Goal: Browse casually: Explore the website without a specific task or goal

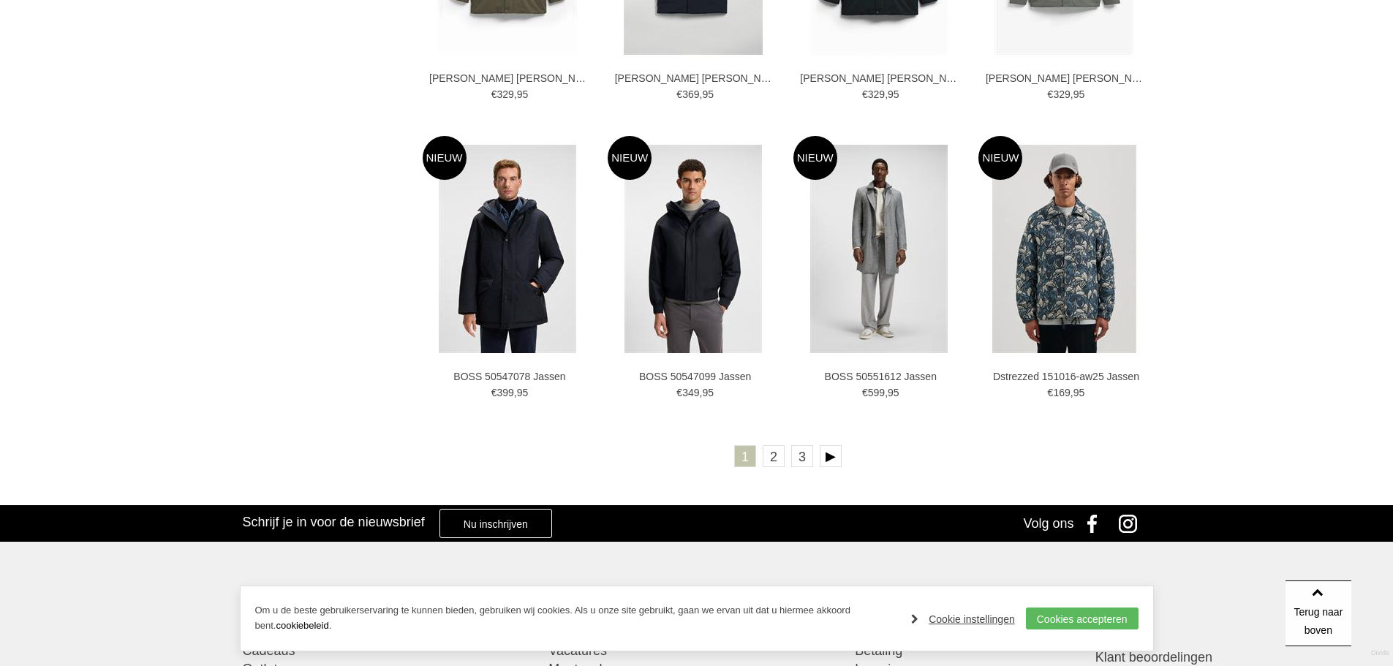
scroll to position [2560, 0]
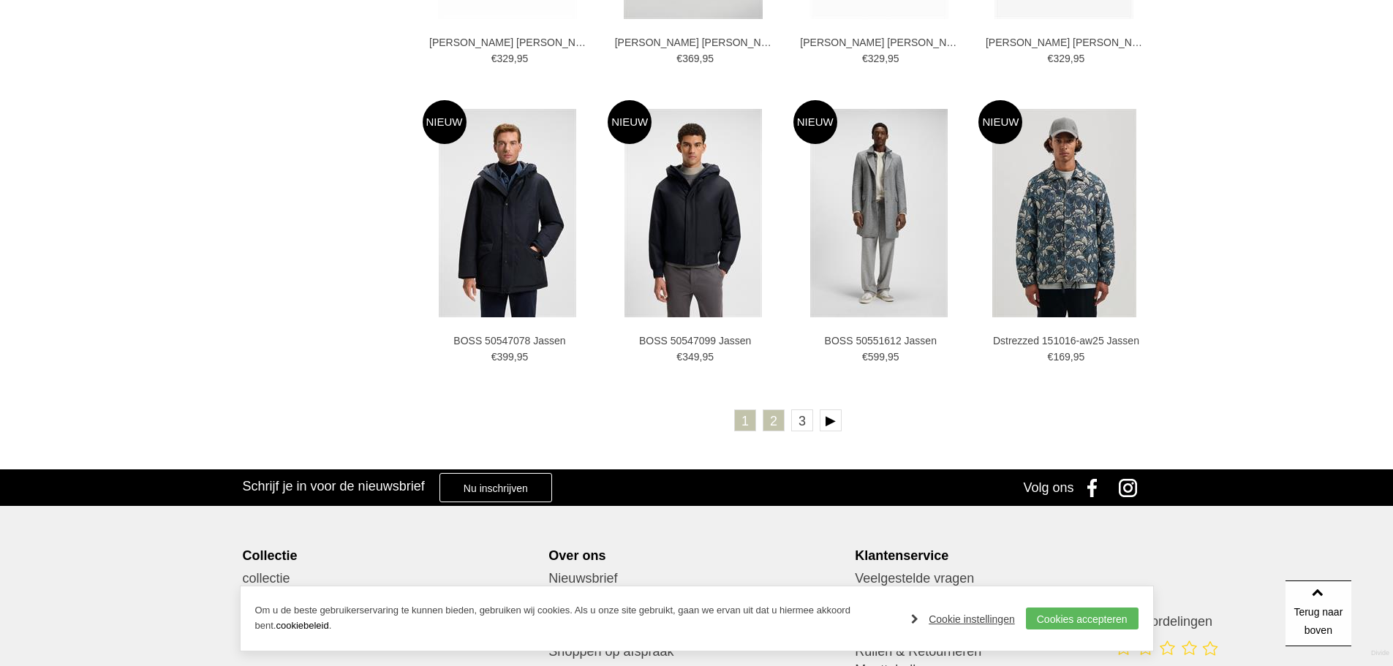
click at [770, 417] on link "2" at bounding box center [774, 421] width 22 height 22
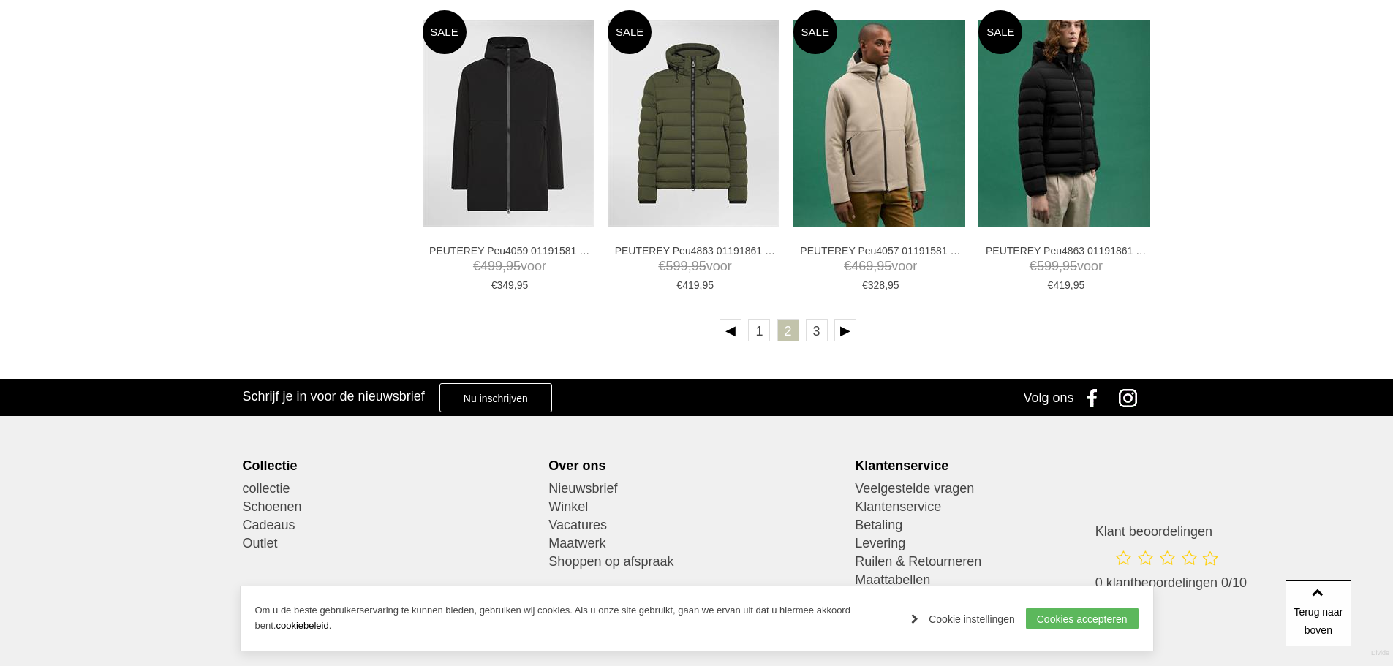
scroll to position [2633, 0]
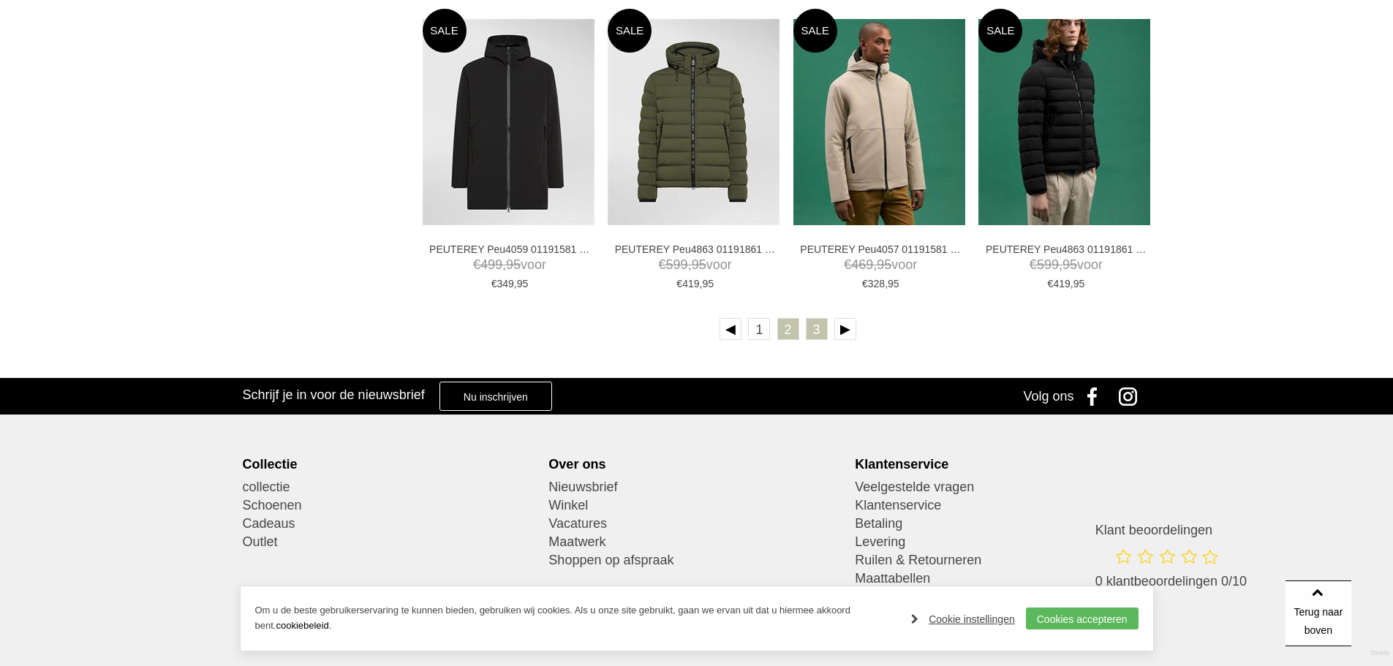
click at [817, 328] on link "3" at bounding box center [817, 329] width 22 height 22
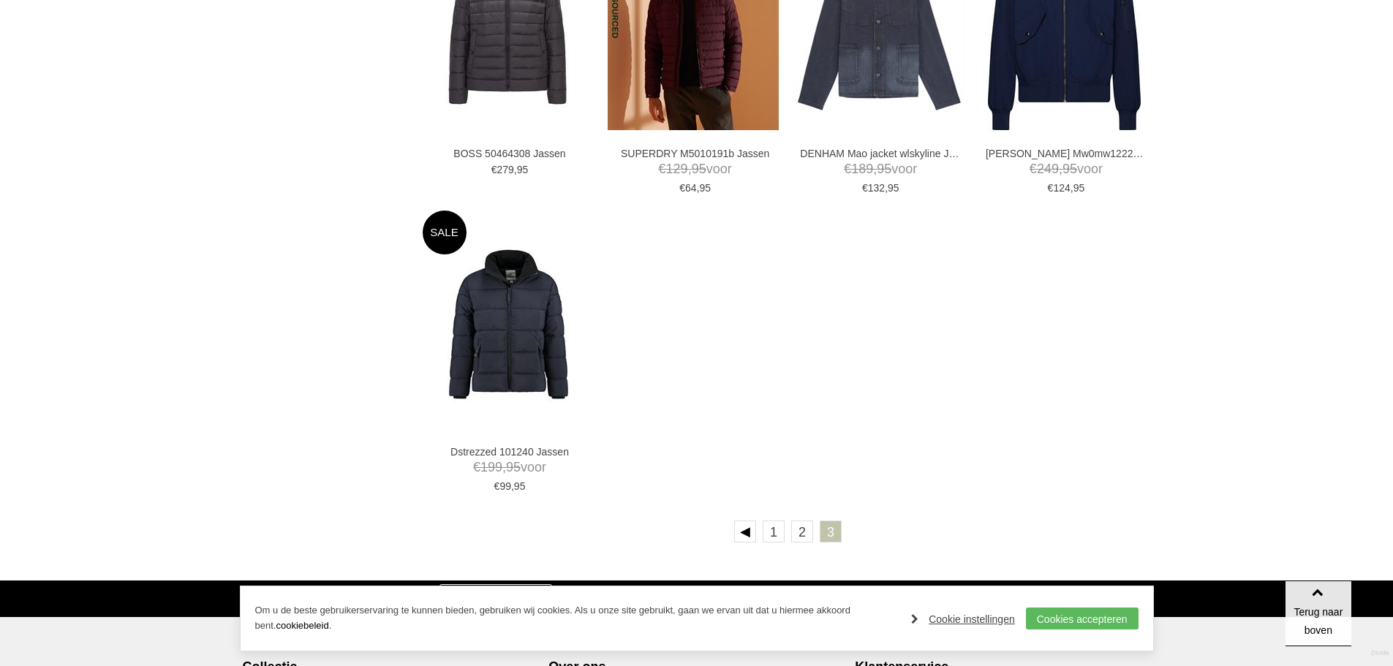
scroll to position [1243, 0]
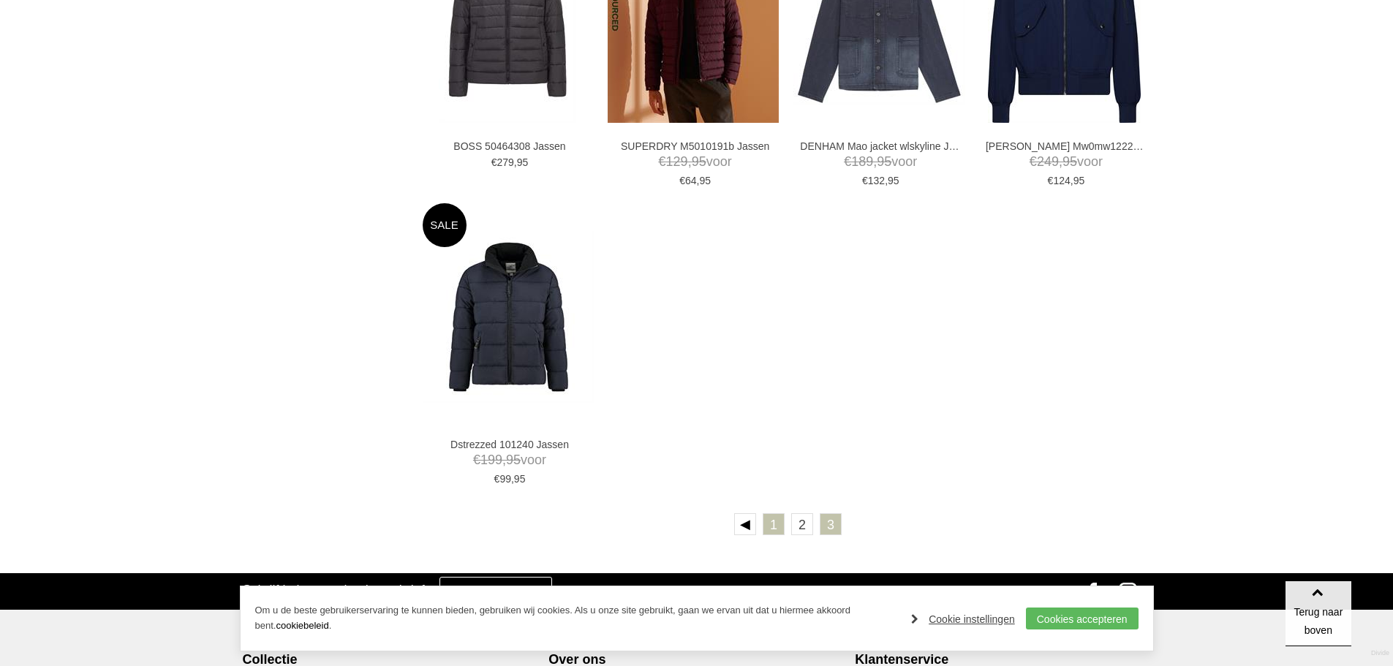
click at [777, 517] on link "1" at bounding box center [774, 524] width 22 height 22
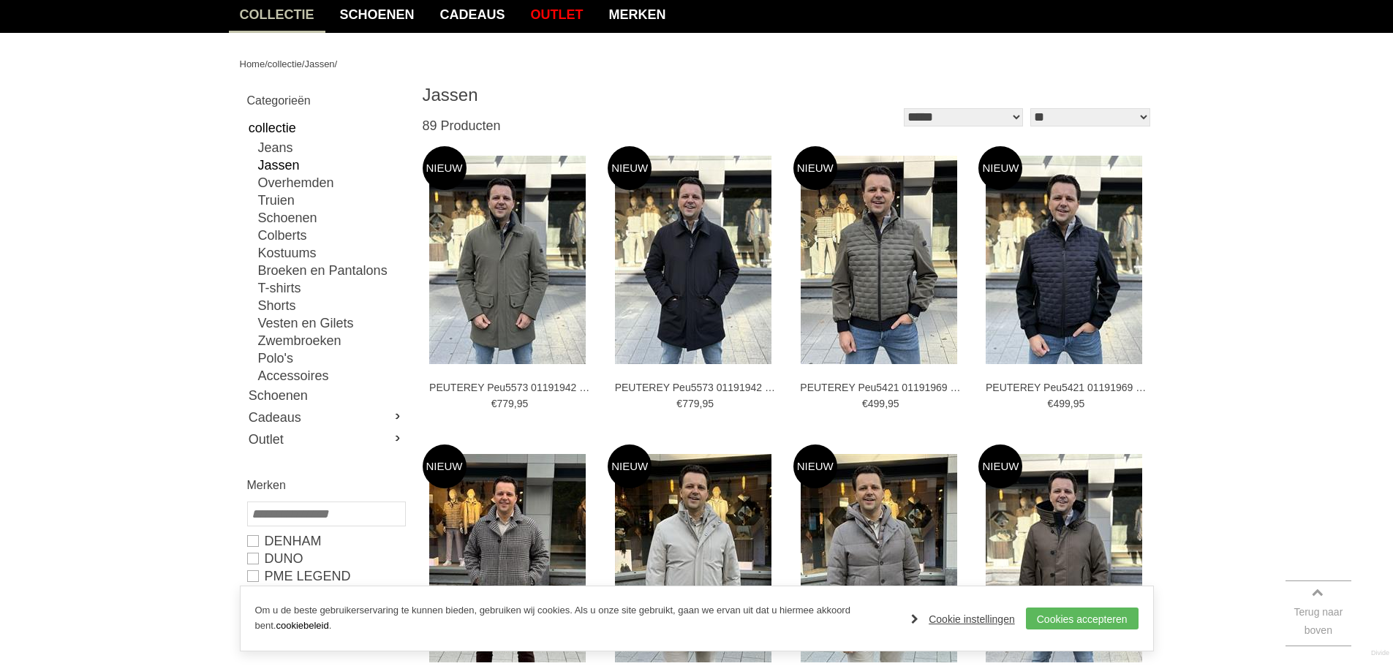
scroll to position [146, 0]
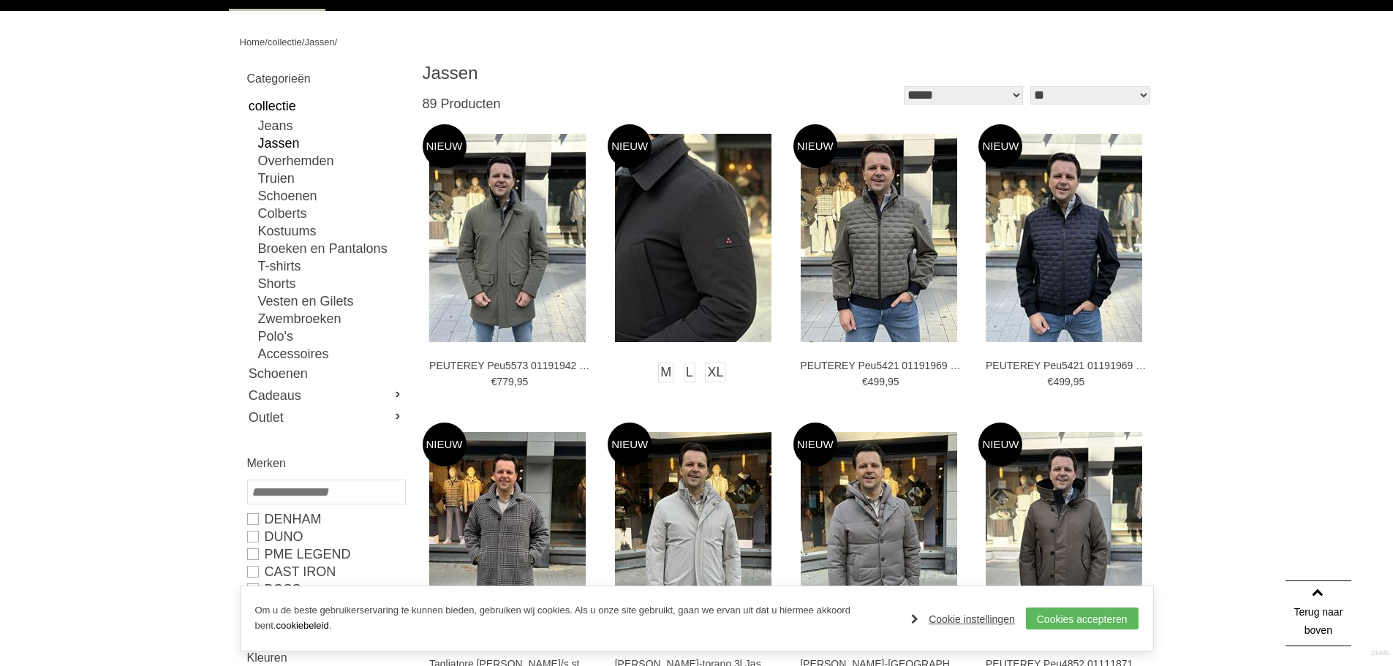
click at [702, 268] on img at bounding box center [693, 238] width 157 height 208
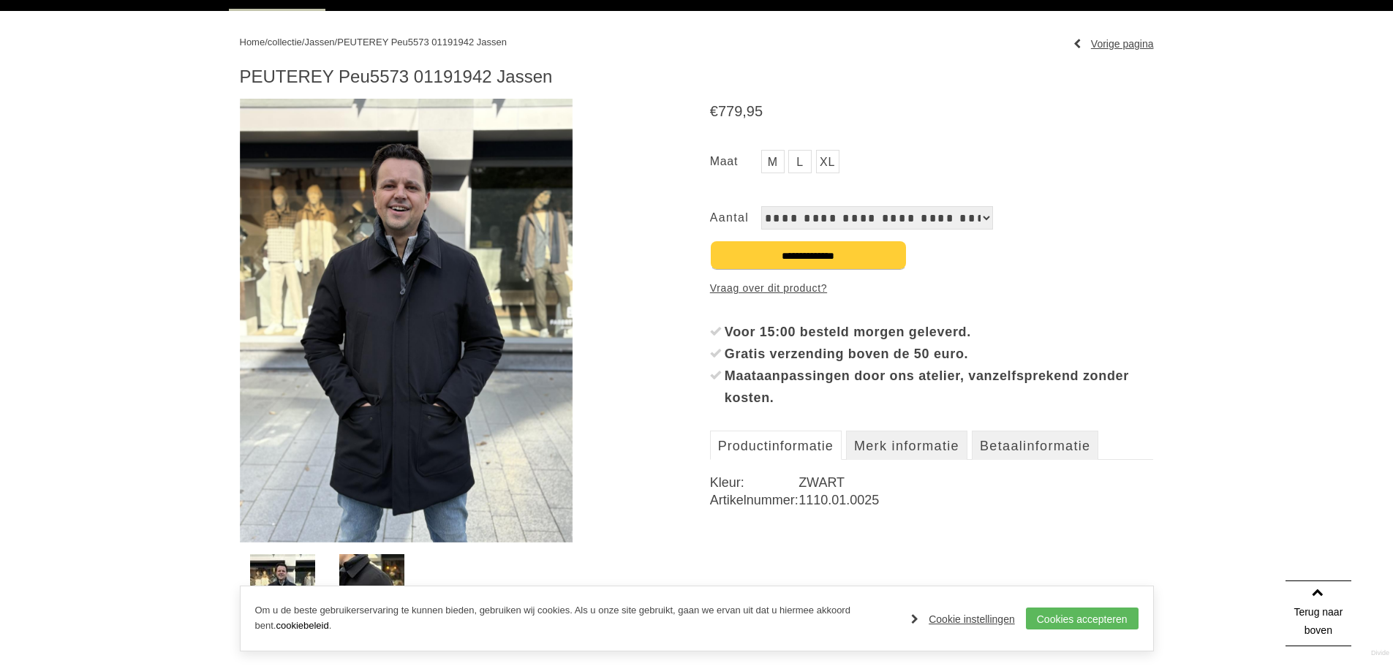
scroll to position [73, 0]
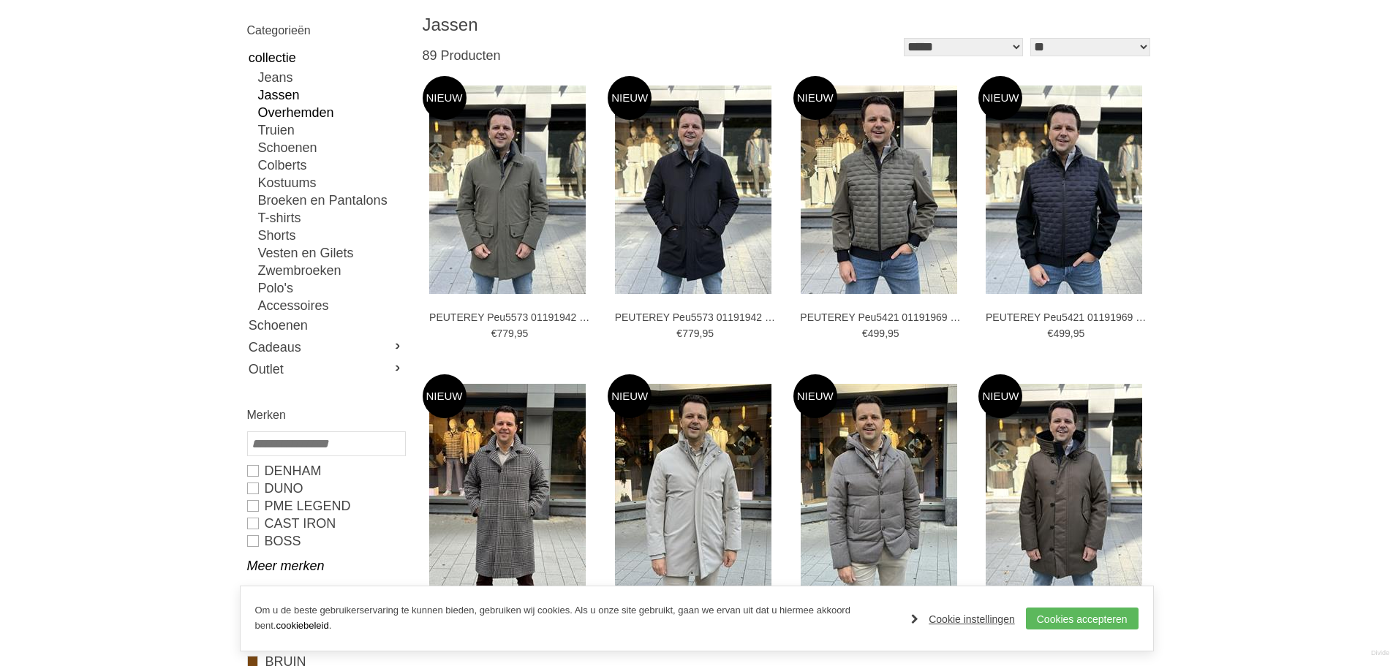
scroll to position [219, 0]
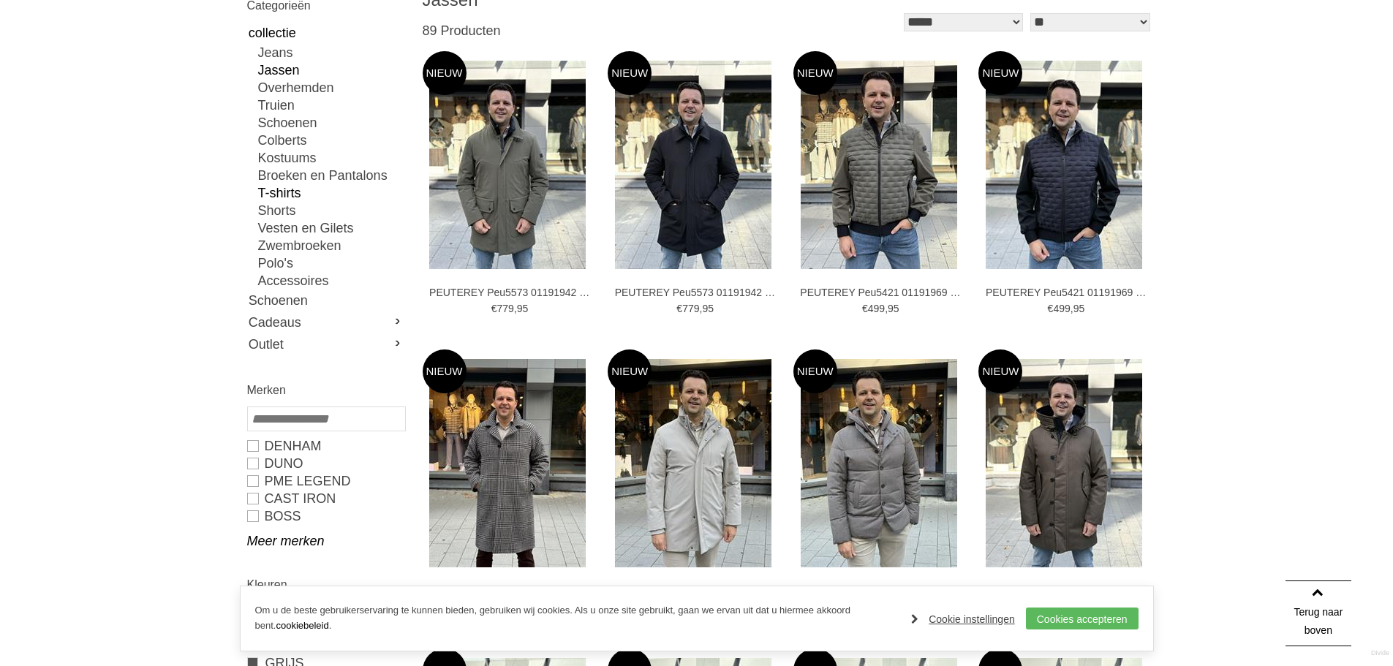
click at [287, 189] on link "T-shirts" at bounding box center [331, 193] width 146 height 18
type input "*"
type input "***"
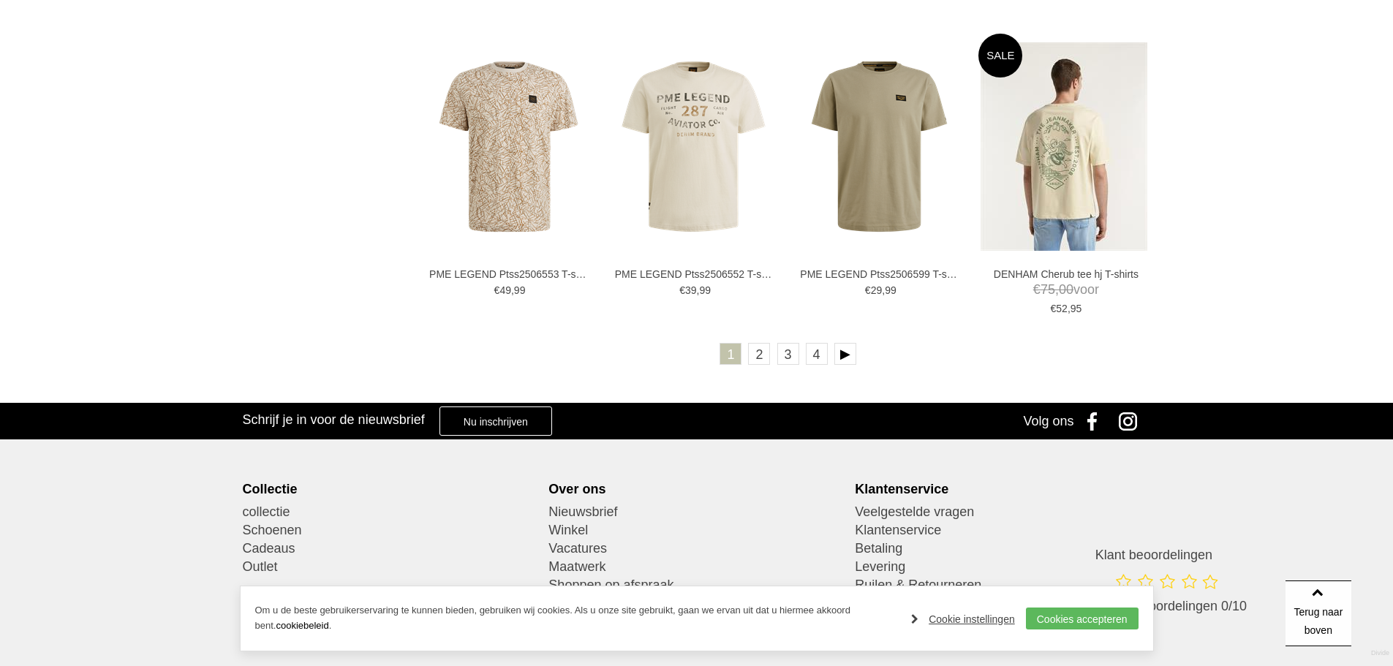
scroll to position [2633, 0]
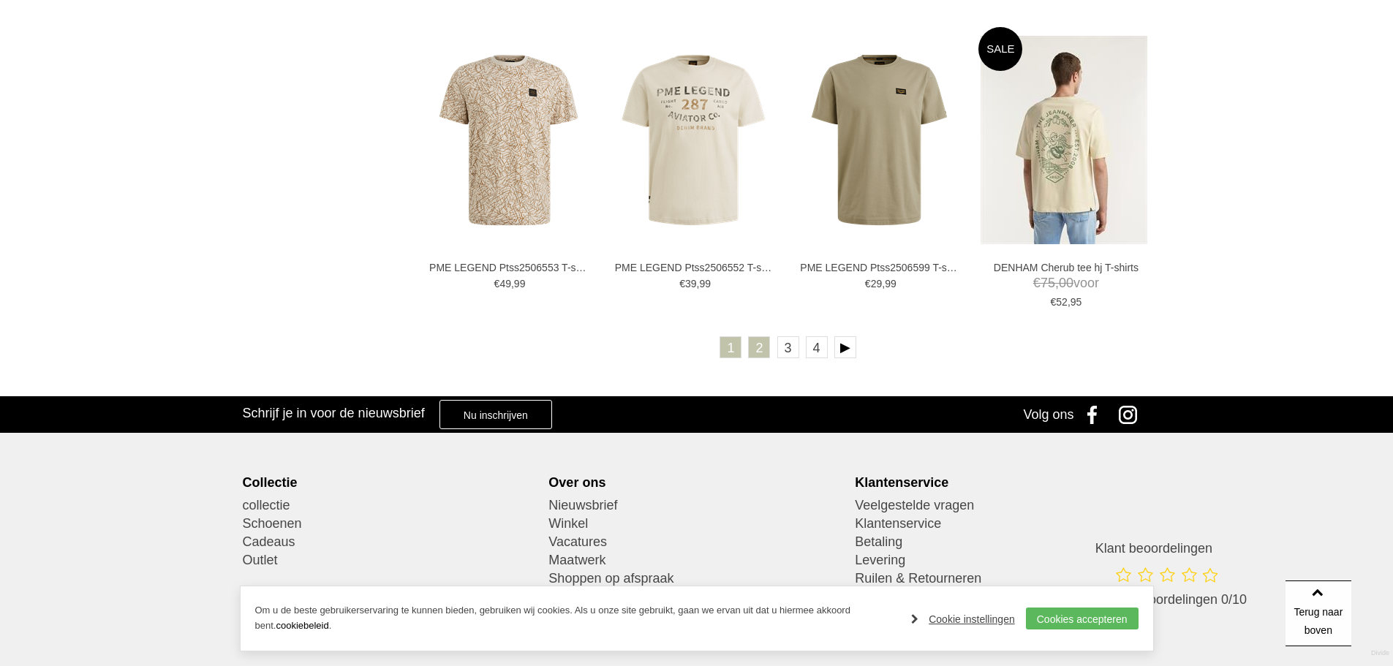
click at [764, 349] on link "2" at bounding box center [759, 347] width 22 height 22
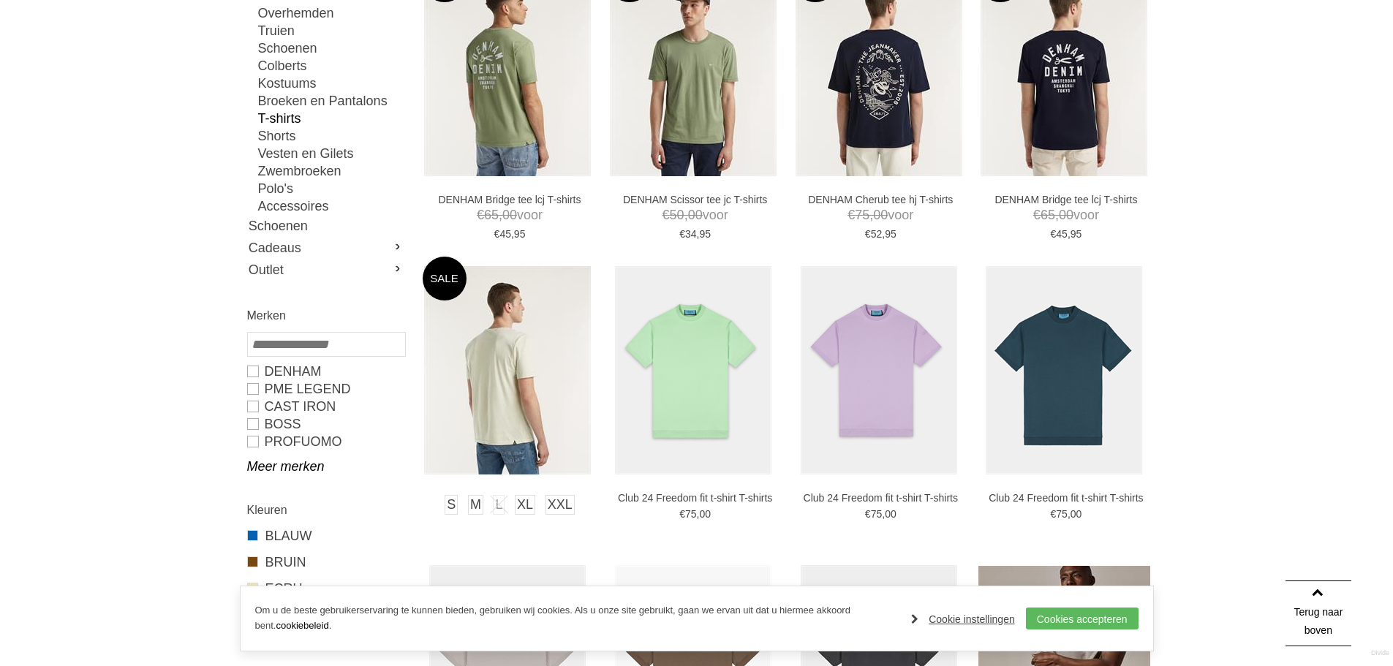
scroll to position [293, 0]
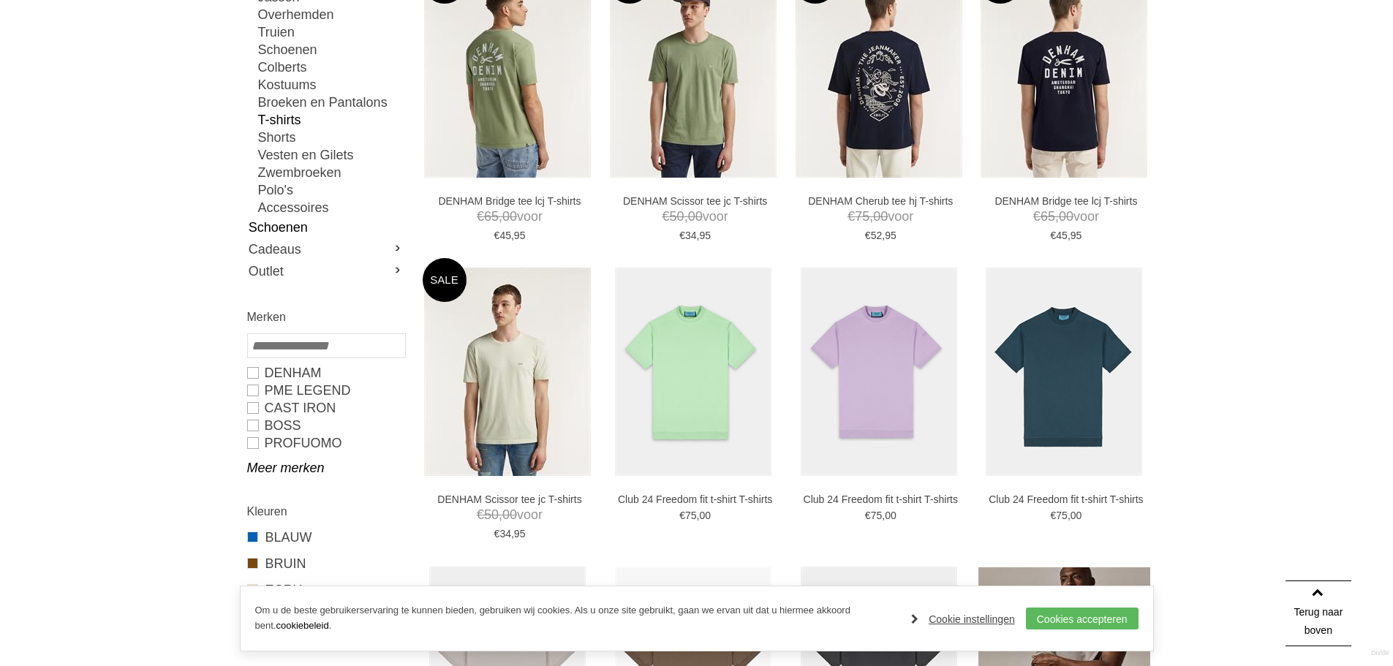
click at [274, 225] on link "Schoenen" at bounding box center [325, 227] width 157 height 22
type input "**"
type input "***"
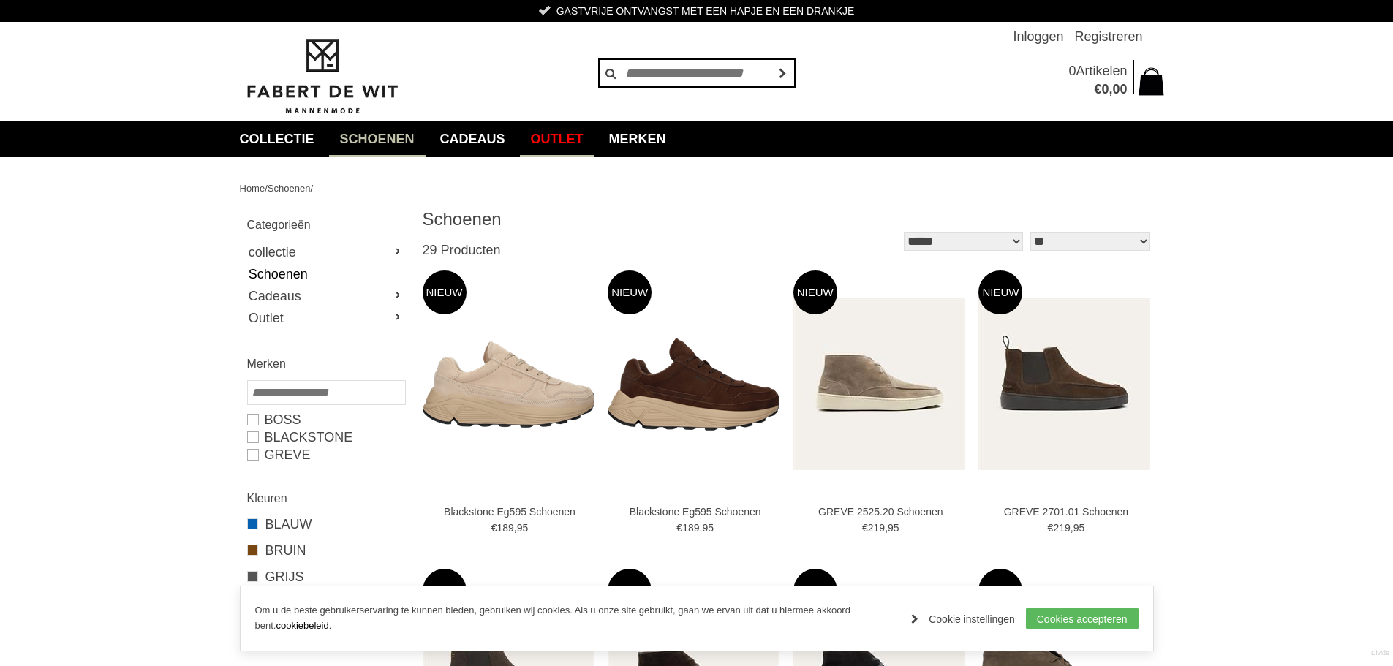
click at [560, 134] on link "Outlet" at bounding box center [557, 139] width 75 height 37
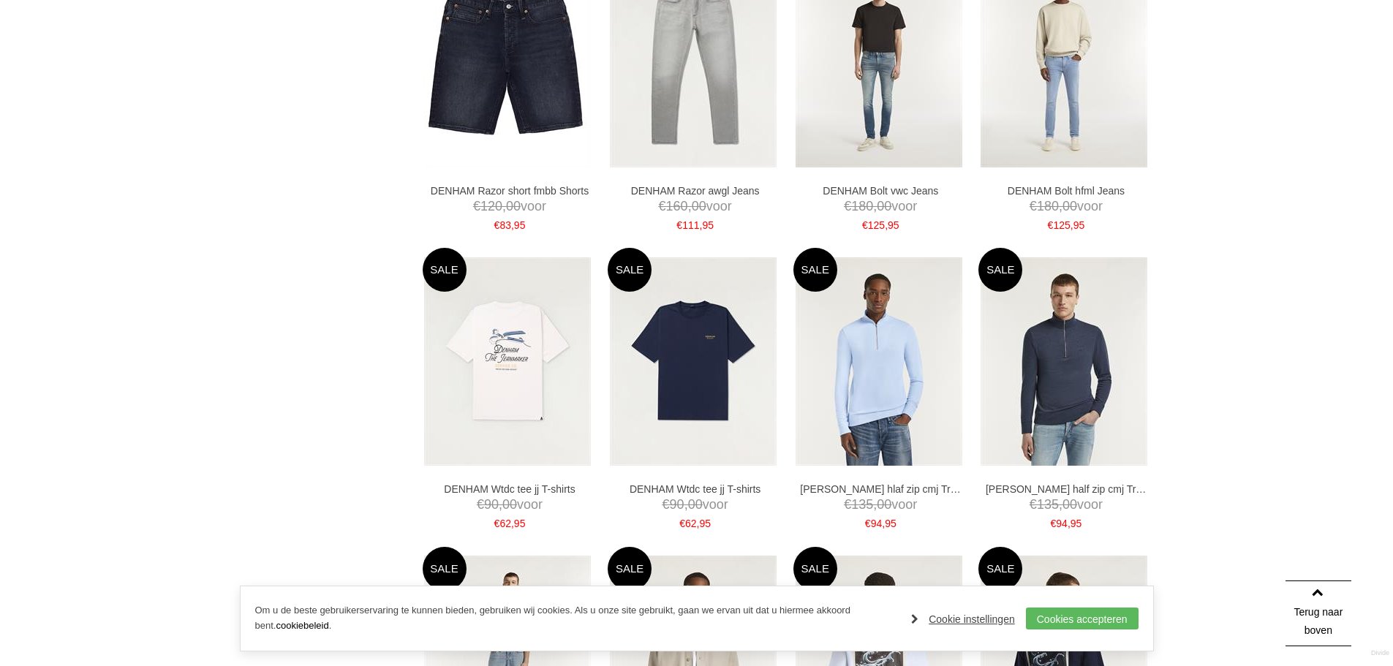
scroll to position [1243, 0]
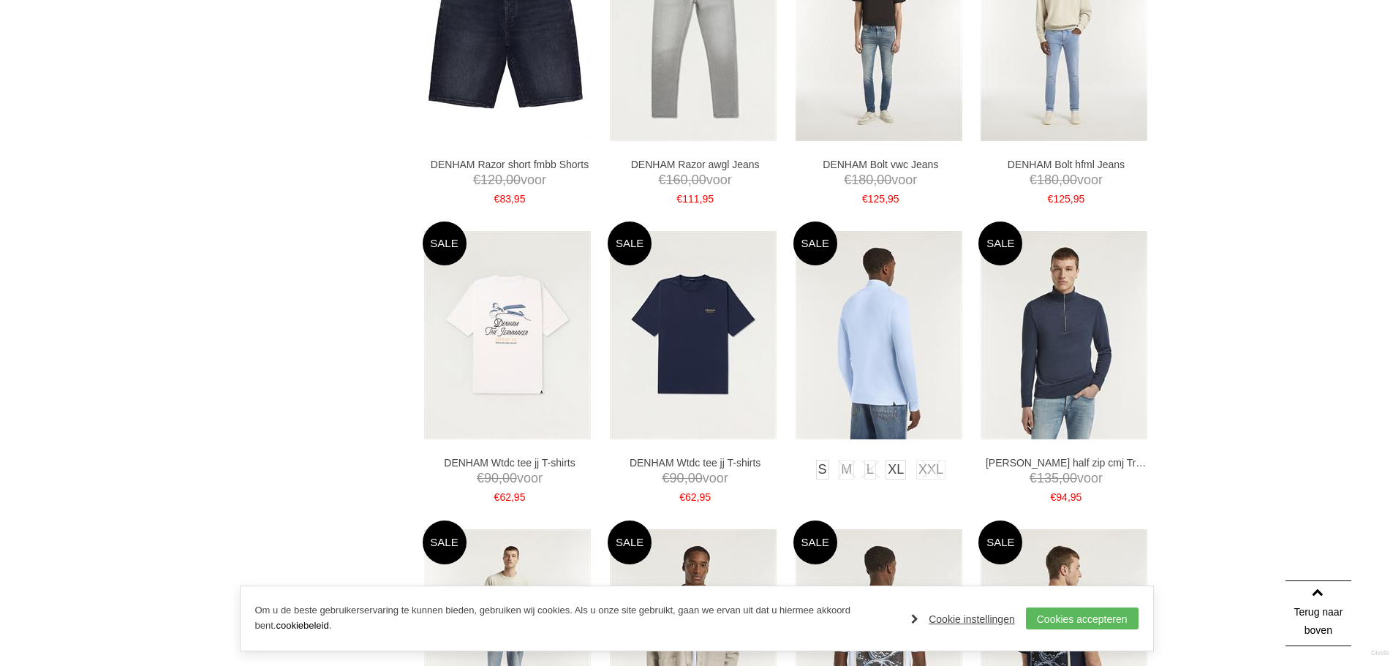
click at [905, 360] on img at bounding box center [879, 335] width 167 height 208
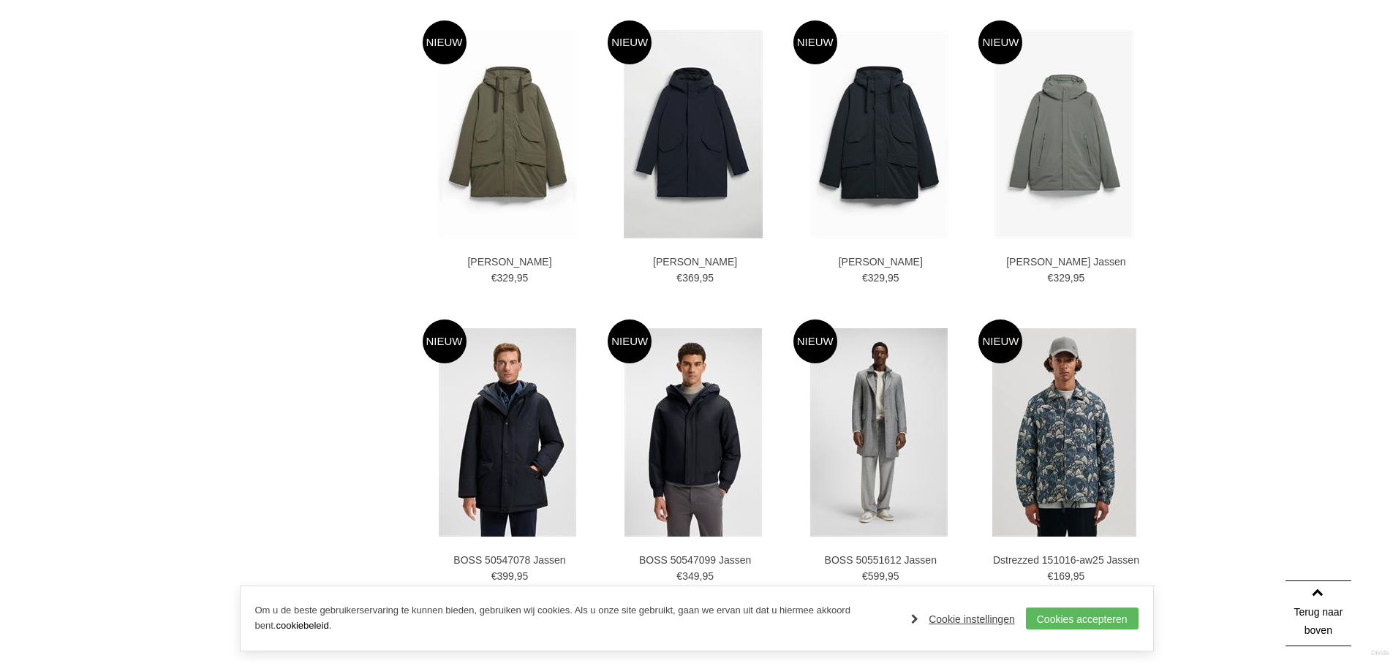
scroll to position [2487, 0]
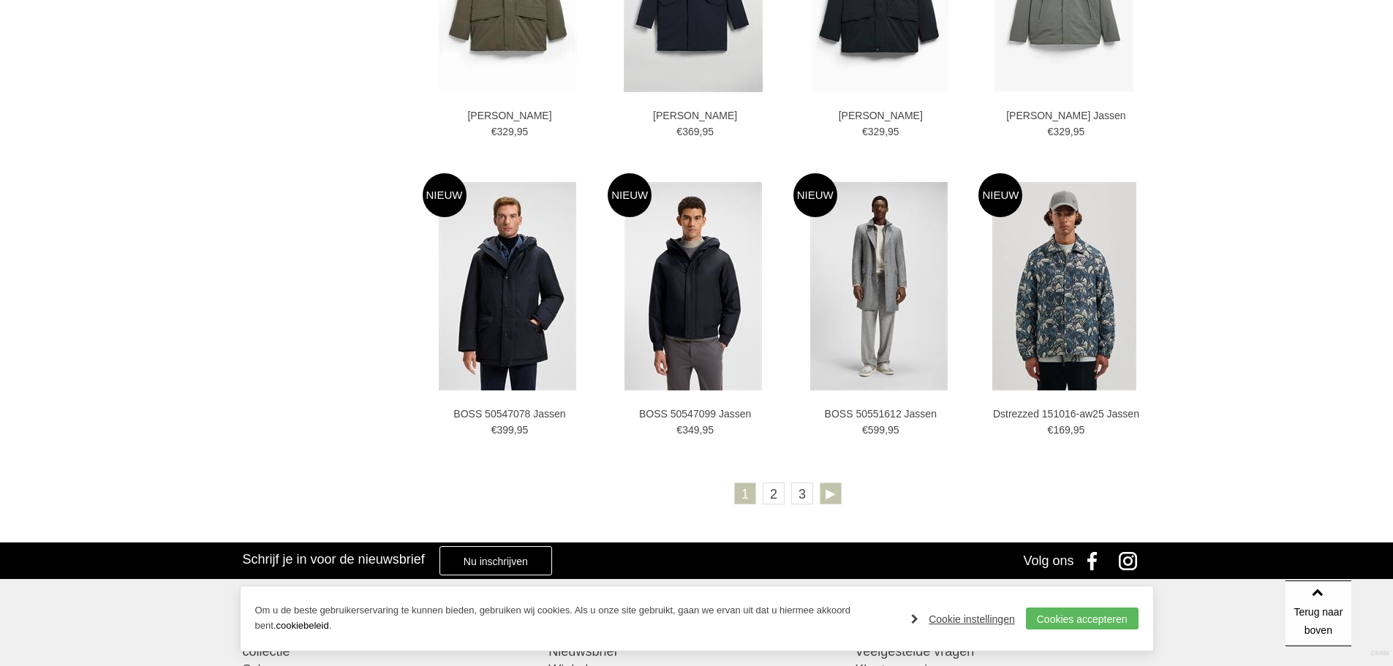
click at [834, 494] on link at bounding box center [831, 494] width 22 height 22
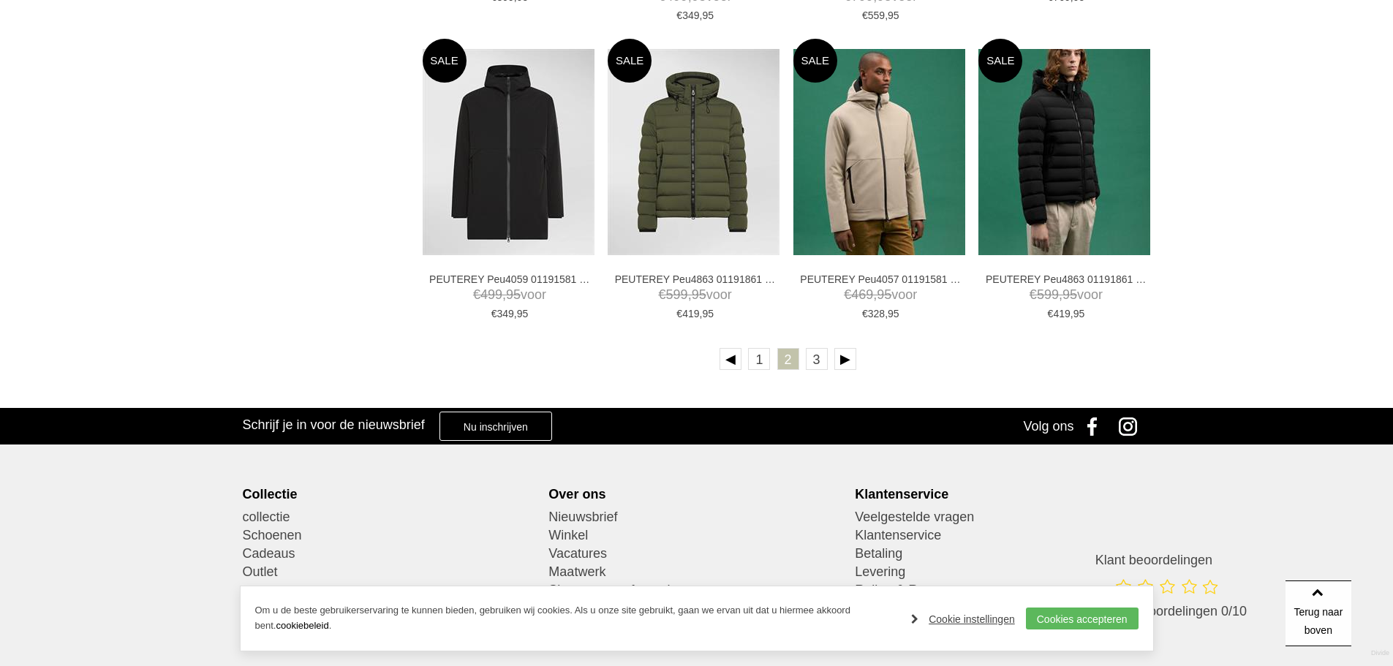
scroll to position [2633, 0]
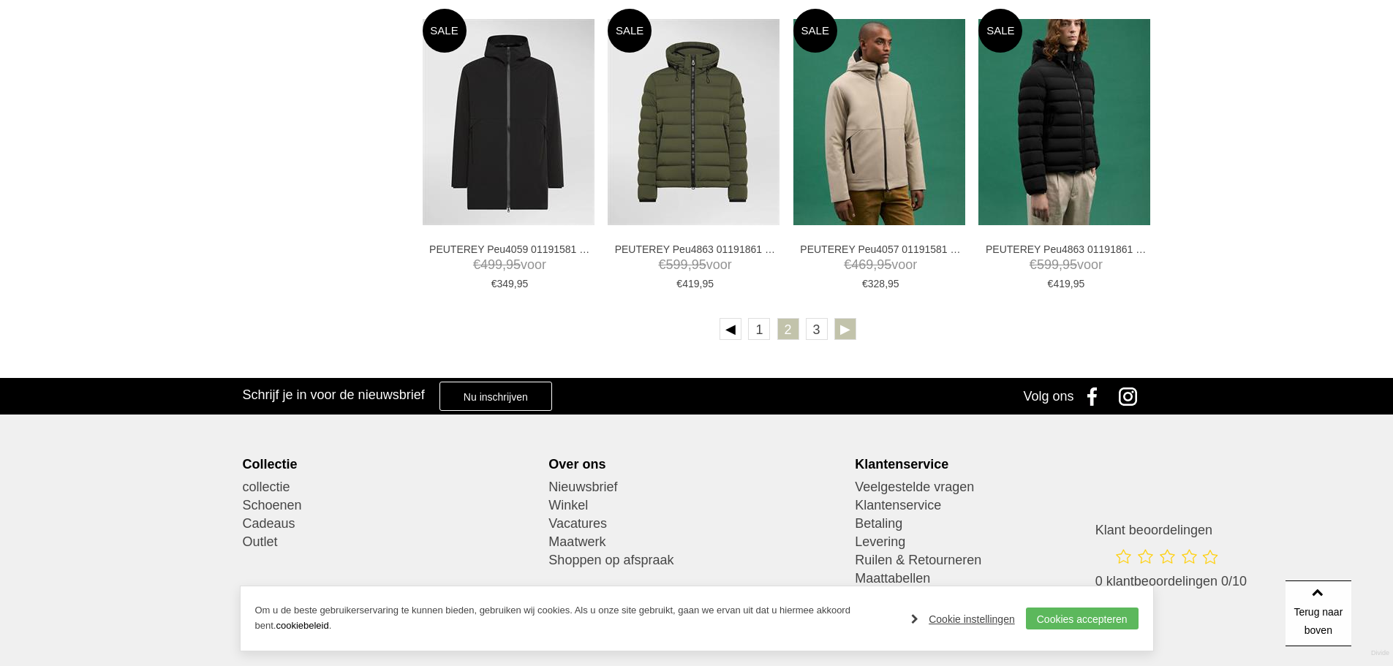
click at [848, 329] on link at bounding box center [846, 329] width 22 height 22
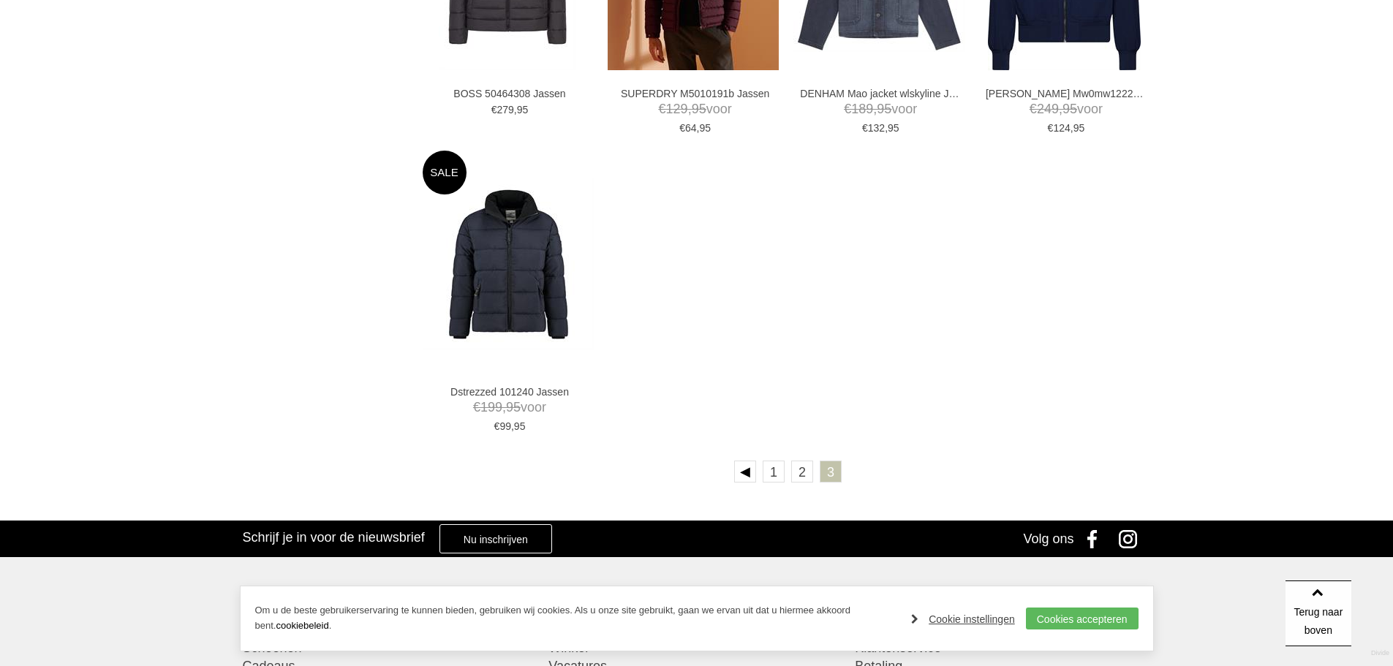
scroll to position [1390, 0]
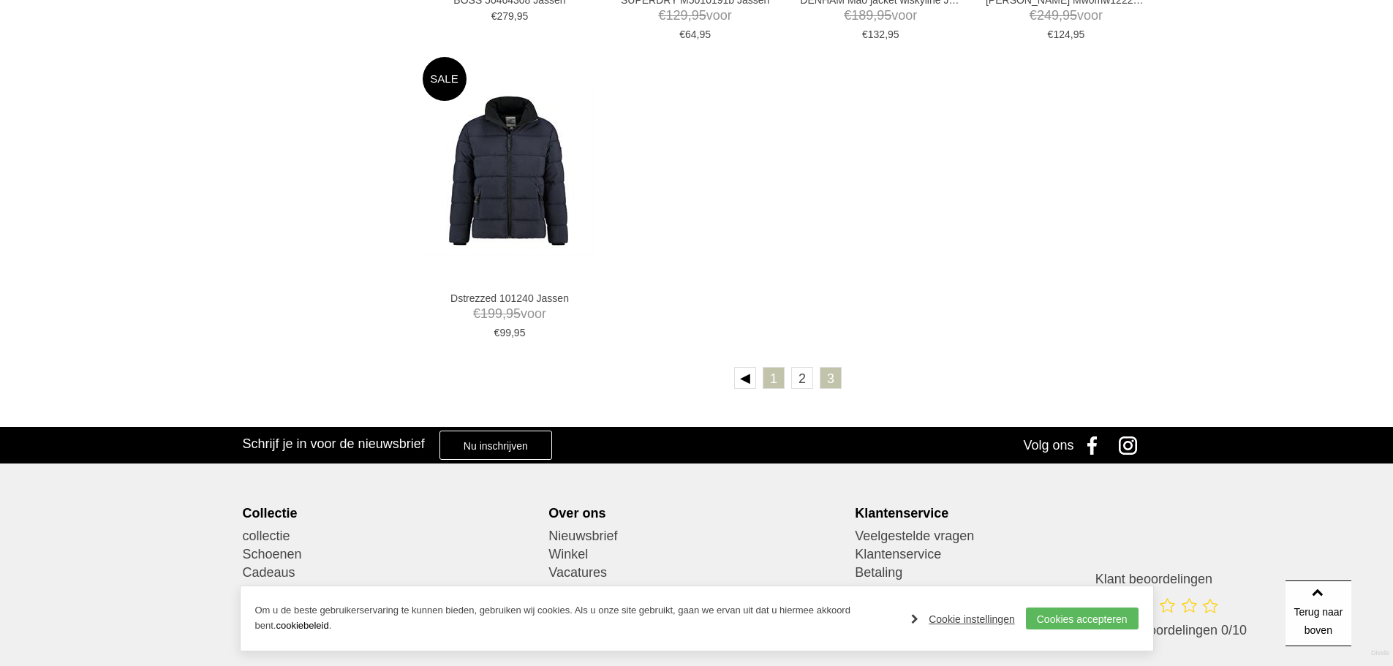
click at [771, 372] on link "1" at bounding box center [774, 378] width 22 height 22
